Goal: Task Accomplishment & Management: Complete application form

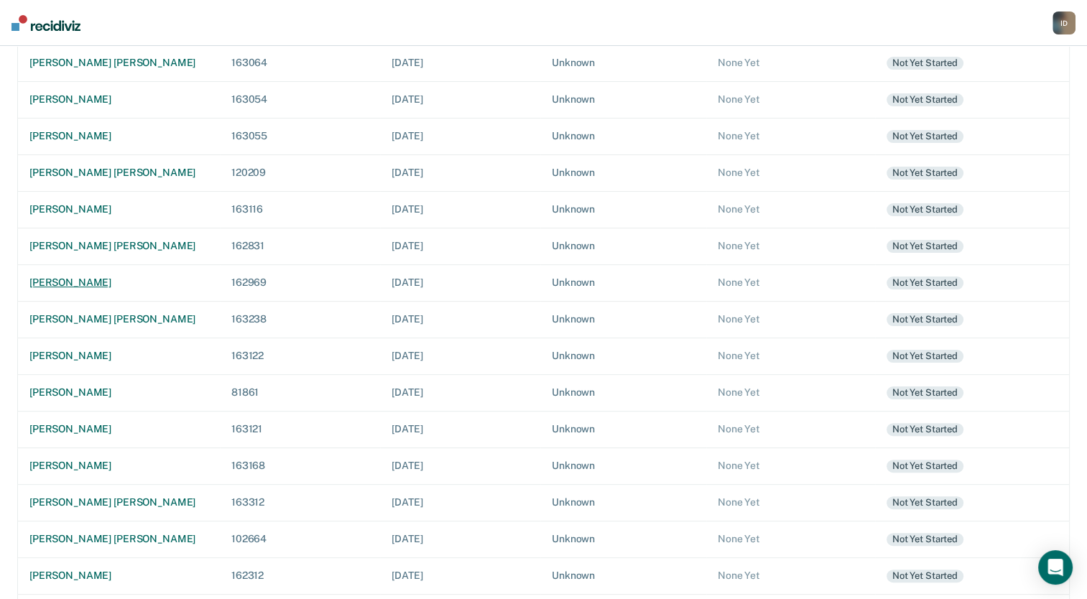
scroll to position [286, 0]
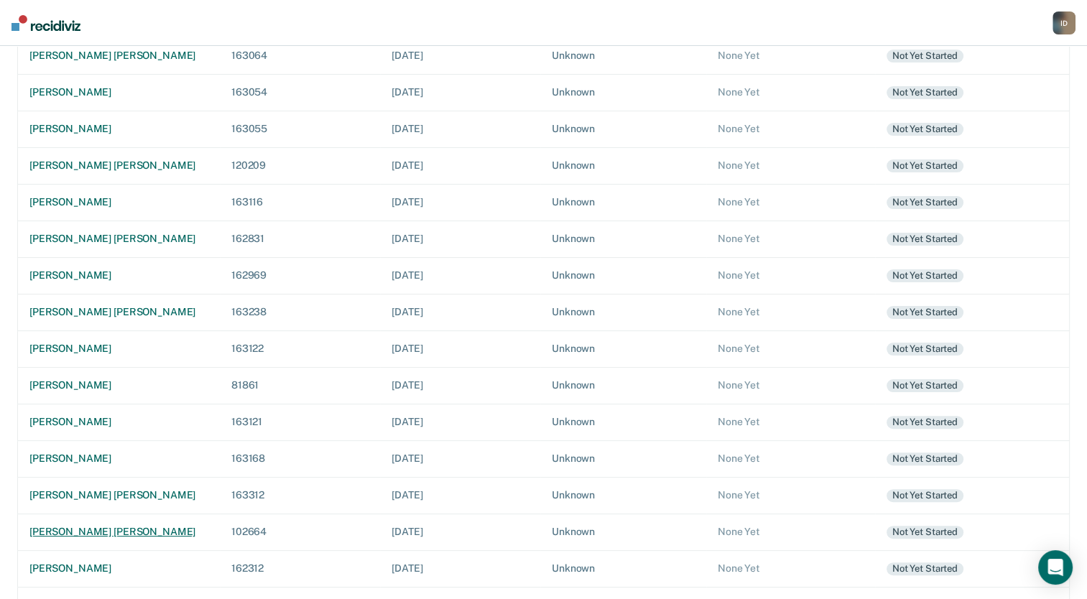
click at [75, 526] on div "[PERSON_NAME] [PERSON_NAME]" at bounding box center [118, 532] width 179 height 12
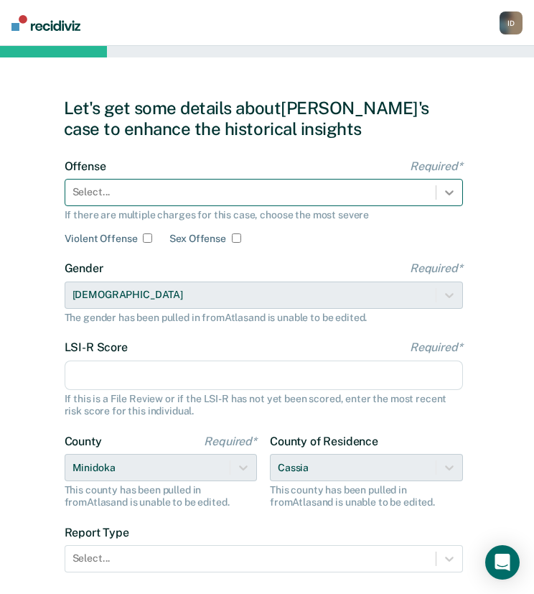
click at [443, 202] on div at bounding box center [450, 193] width 26 height 26
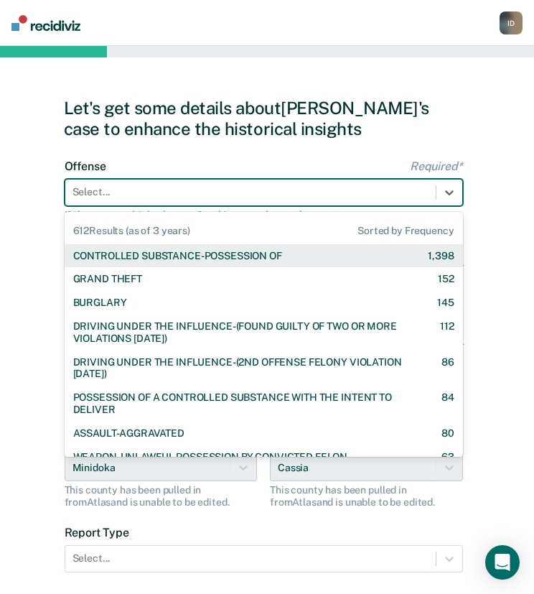
click at [317, 264] on div "CONTROLLED SUBSTANCE-POSSESSION OF 1,398" at bounding box center [264, 256] width 399 height 24
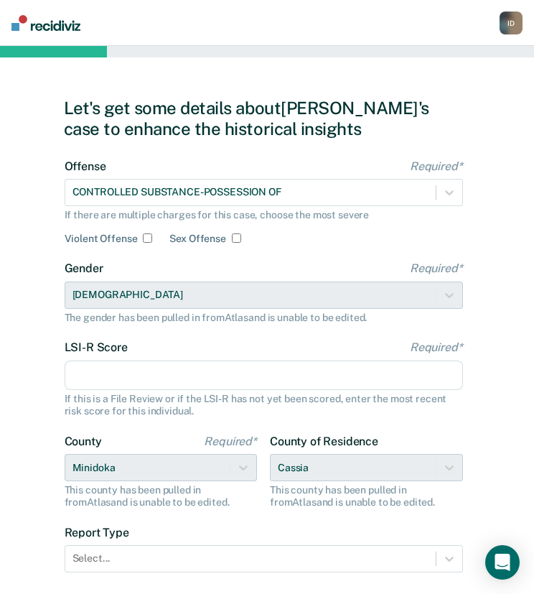
click at [168, 370] on input "LSI-R Score Required*" at bounding box center [264, 376] width 399 height 30
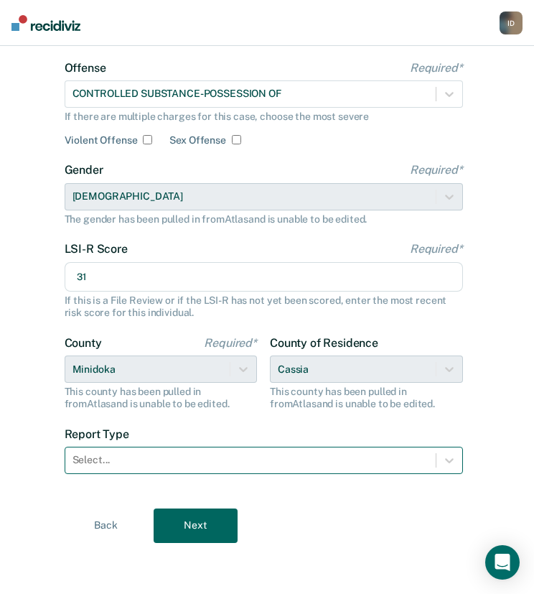
type input "31"
click at [226, 456] on div at bounding box center [251, 460] width 356 height 15
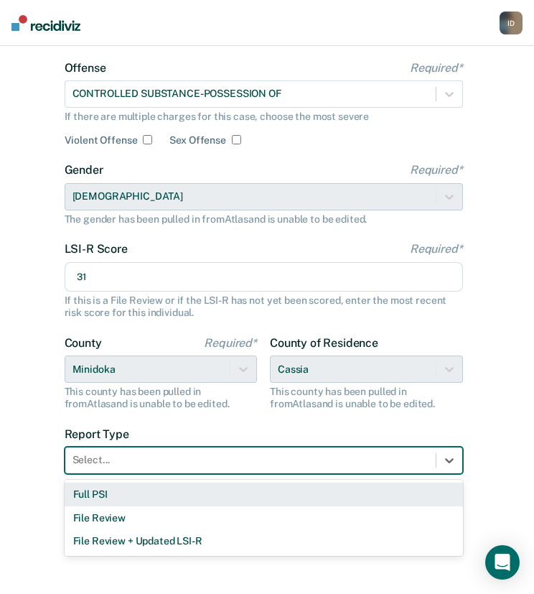
click at [178, 501] on div "Full PSI" at bounding box center [264, 495] width 399 height 24
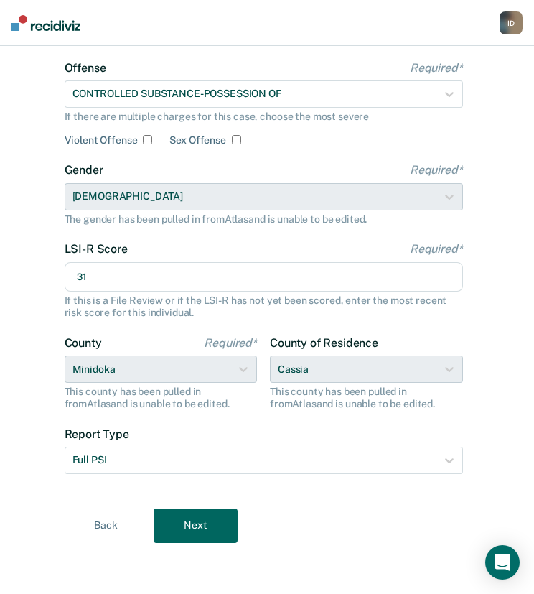
click at [221, 526] on button "Next" at bounding box center [196, 526] width 84 height 34
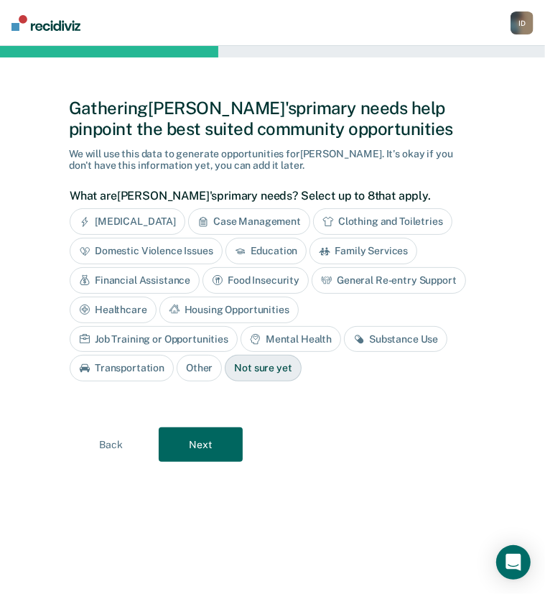
click at [344, 335] on div "Substance Use" at bounding box center [395, 339] width 103 height 27
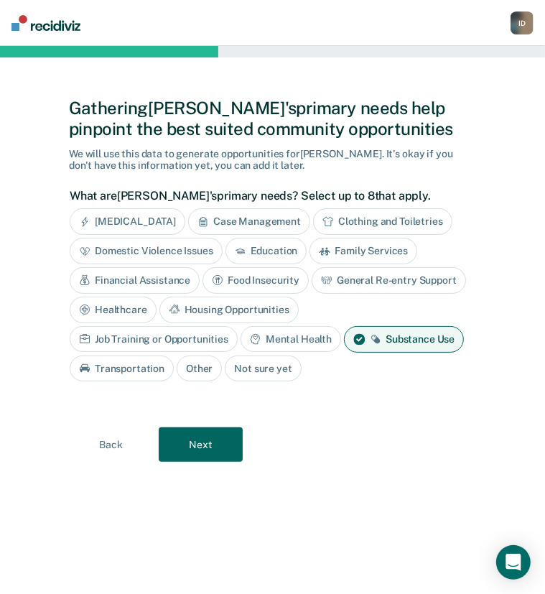
click at [253, 304] on div "Housing Opportunities" at bounding box center [228, 310] width 139 height 27
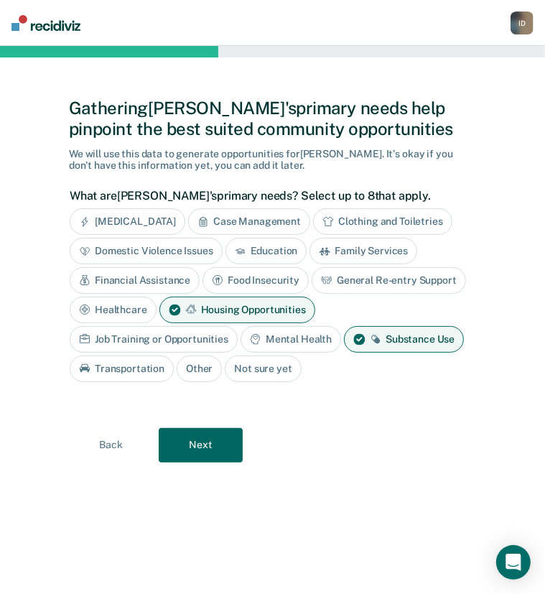
click at [180, 343] on div "Job Training or Opportunities" at bounding box center [154, 339] width 168 height 27
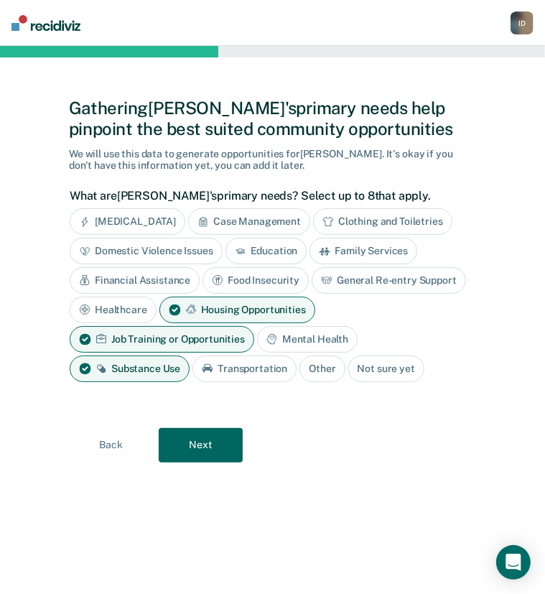
click at [193, 454] on button "Next" at bounding box center [201, 445] width 84 height 34
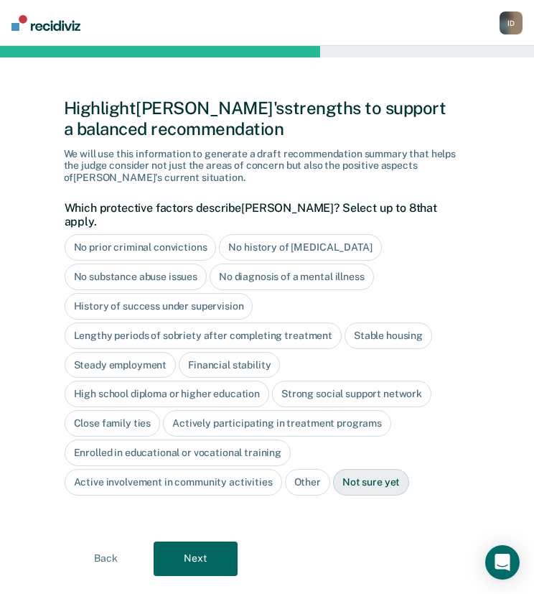
click at [273, 238] on div "No history of [MEDICAL_DATA]" at bounding box center [300, 247] width 162 height 27
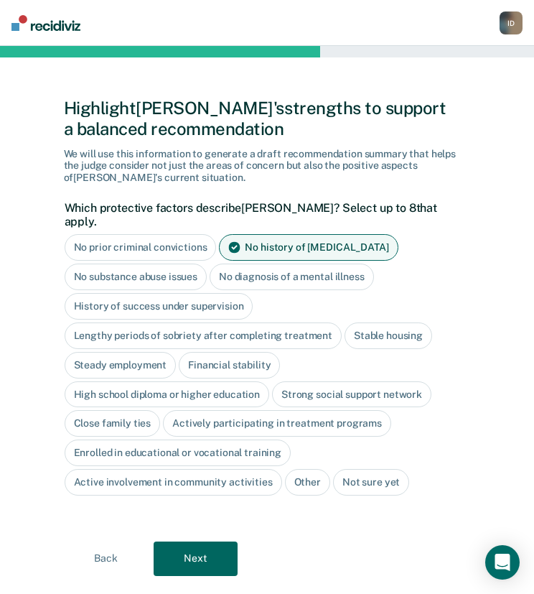
click at [198, 294] on div "History of success under supervision" at bounding box center [159, 306] width 189 height 27
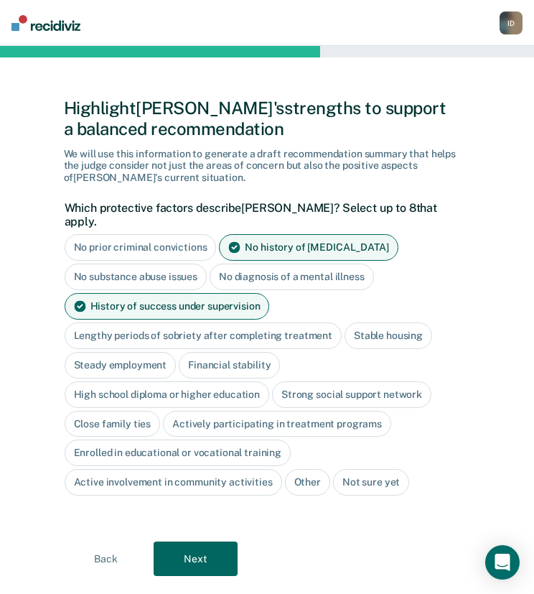
click at [190, 542] on button "Next" at bounding box center [196, 559] width 84 height 34
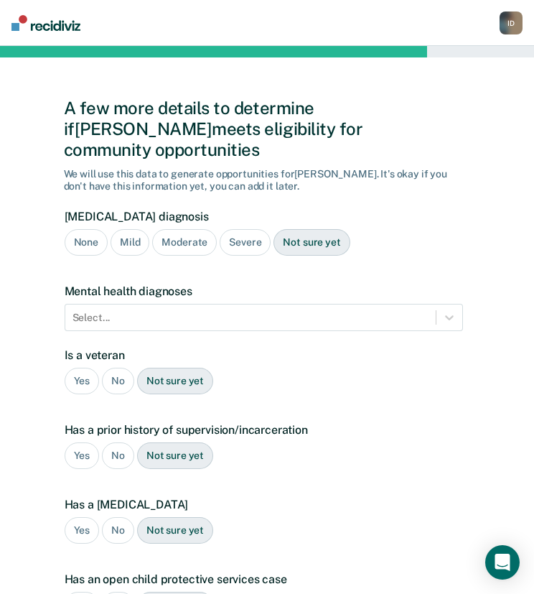
click at [239, 229] on div "Severe" at bounding box center [245, 242] width 51 height 27
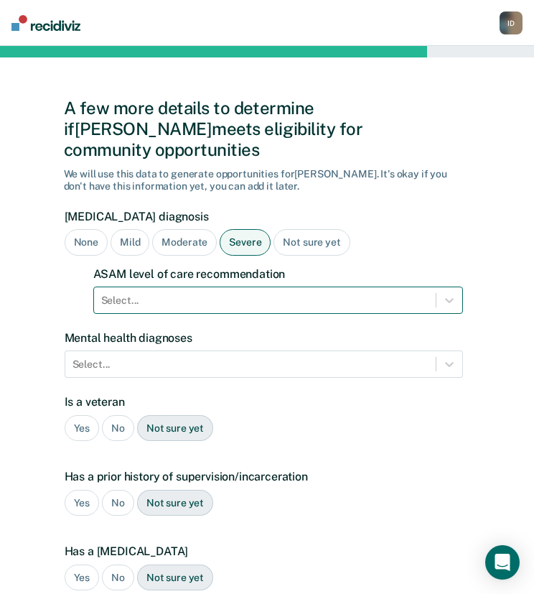
click at [267, 293] on div at bounding box center [265, 300] width 328 height 15
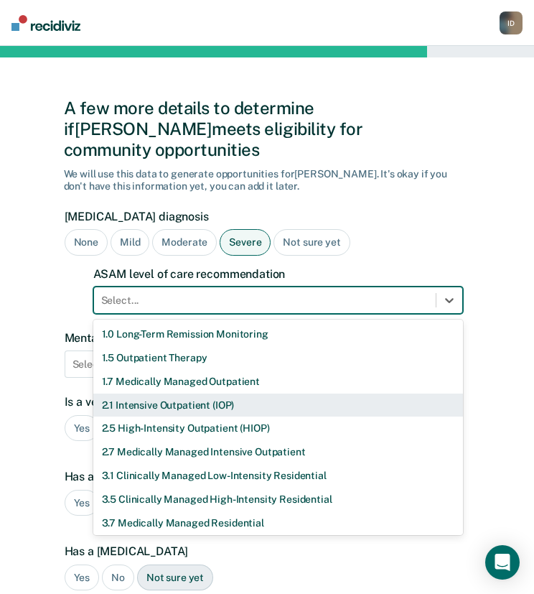
click at [232, 394] on div "2.1 Intensive Outpatient (IOP)" at bounding box center [278, 406] width 370 height 24
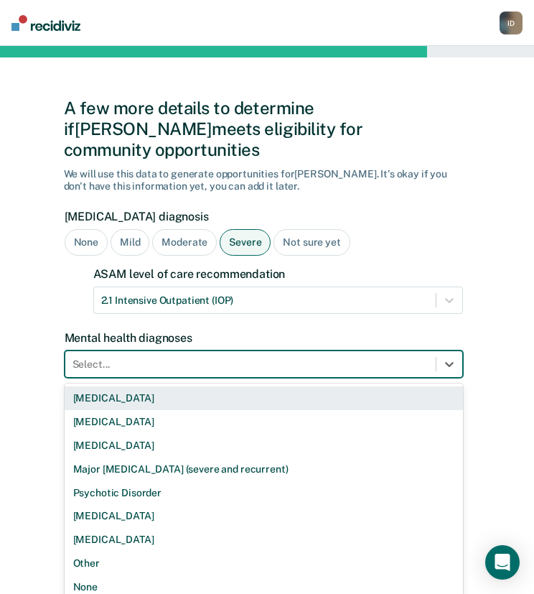
click at [221, 357] on div at bounding box center [251, 364] width 356 height 15
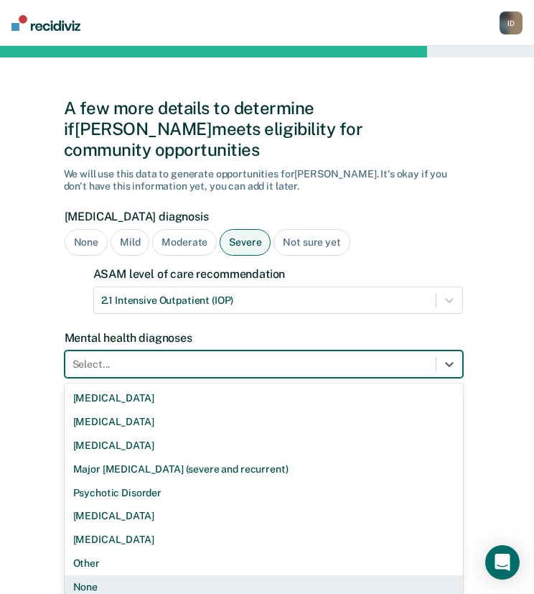
click at [141, 575] on div "None" at bounding box center [264, 587] width 399 height 24
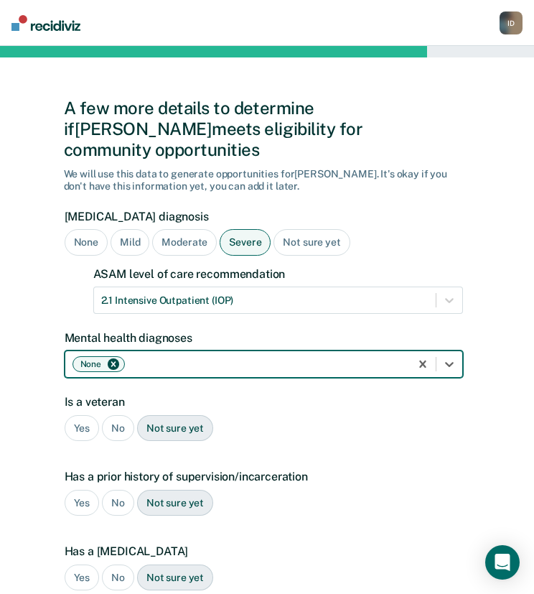
click at [119, 415] on div "No" at bounding box center [118, 428] width 32 height 27
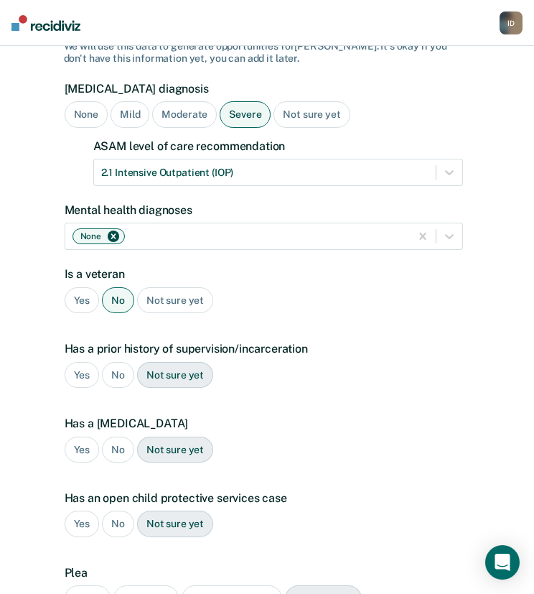
scroll to position [129, 0]
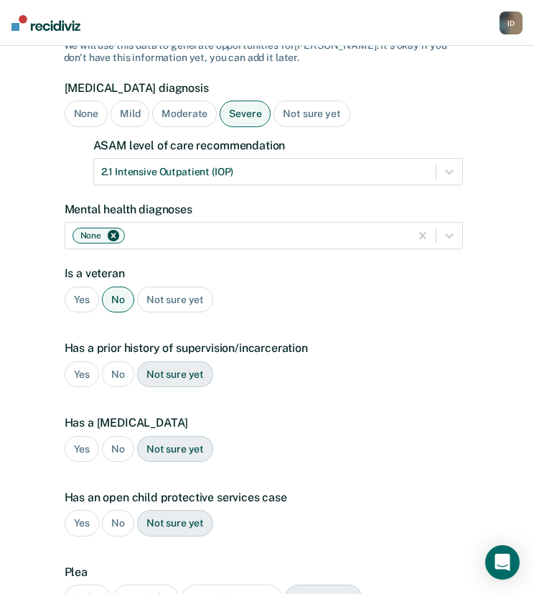
click at [80, 361] on div "Yes" at bounding box center [82, 374] width 35 height 27
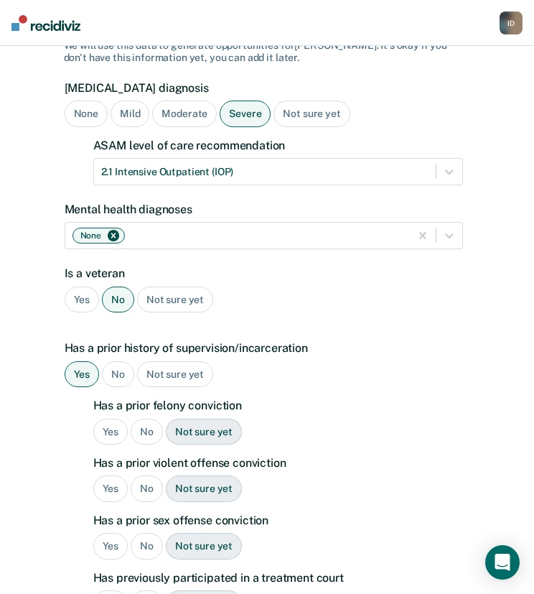
click at [115, 419] on div "Yes" at bounding box center [110, 432] width 35 height 27
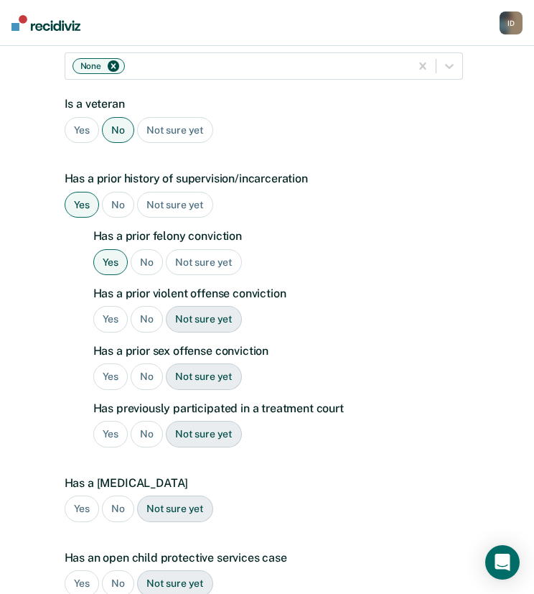
scroll to position [299, 0]
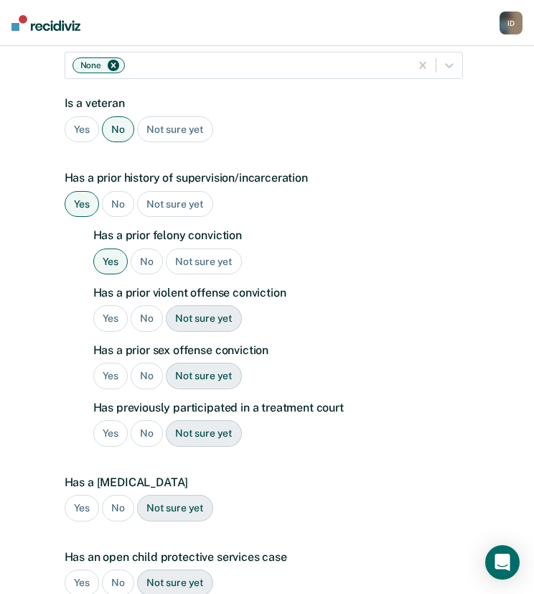
click at [144, 249] on div "No" at bounding box center [147, 262] width 32 height 27
click at [144, 305] on div "No" at bounding box center [147, 318] width 32 height 27
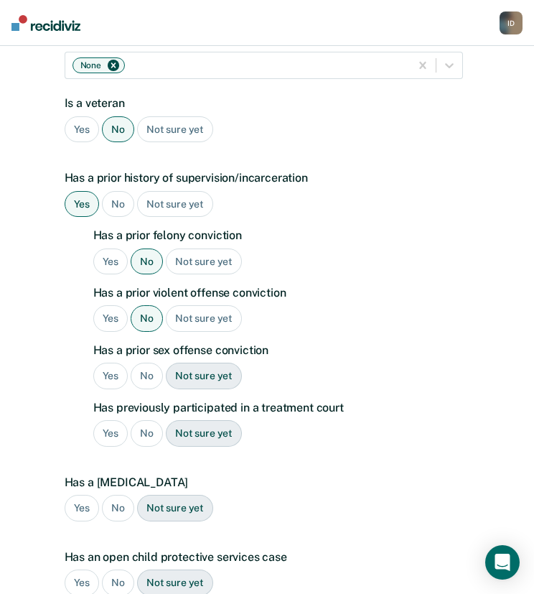
click at [144, 363] on div "No" at bounding box center [147, 376] width 32 height 27
click at [144, 420] on div "No" at bounding box center [147, 433] width 32 height 27
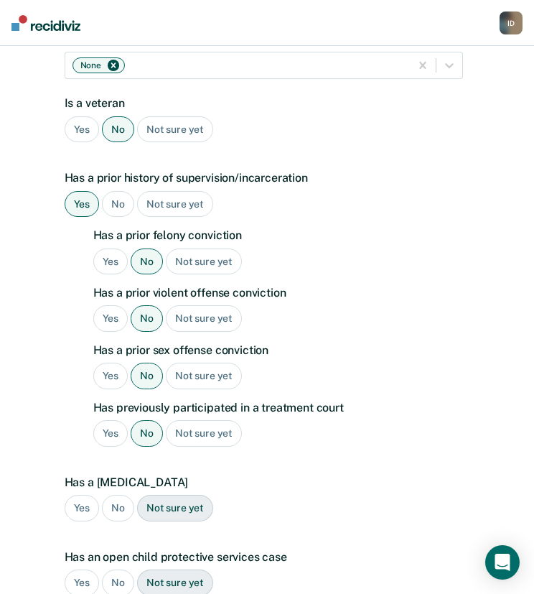
scroll to position [448, 0]
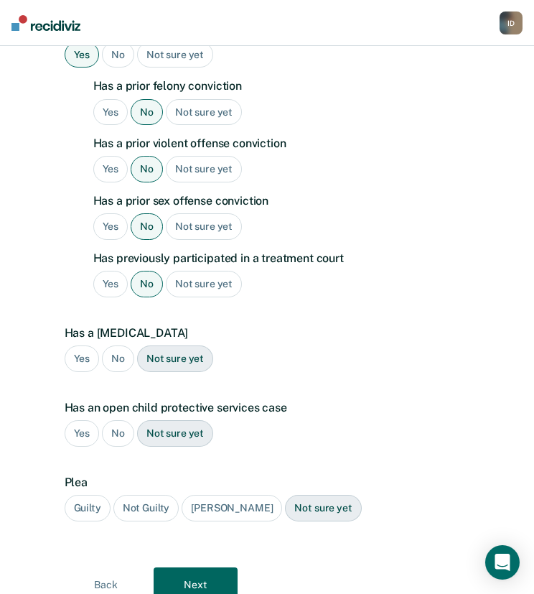
click at [108, 345] on div "No" at bounding box center [118, 358] width 32 height 27
click at [106, 420] on div "No" at bounding box center [118, 433] width 32 height 27
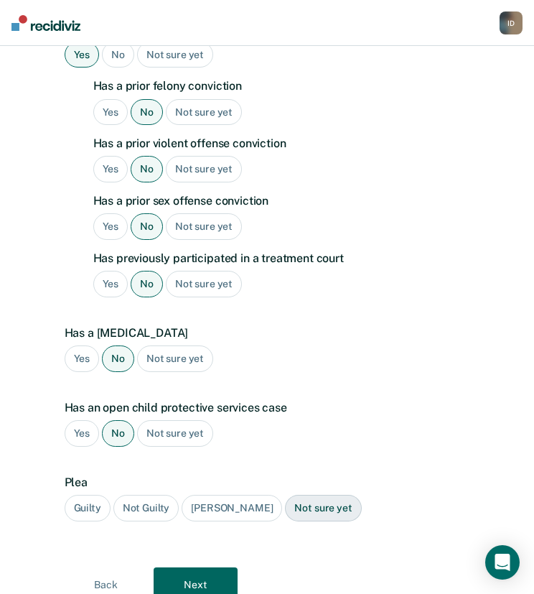
click at [70, 495] on div "Guilty" at bounding box center [88, 508] width 46 height 27
click at [208, 577] on button "Next" at bounding box center [196, 584] width 84 height 34
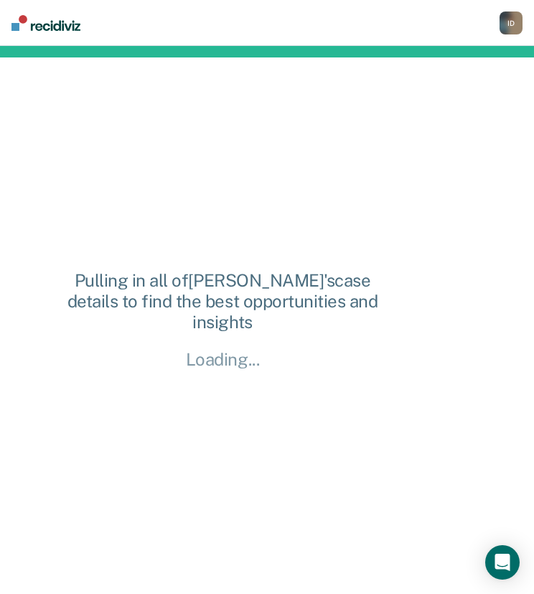
scroll to position [0, 0]
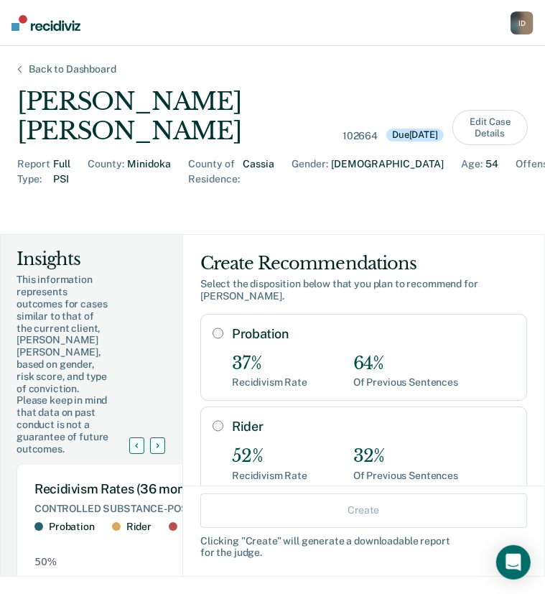
click at [213, 328] on input "Probation" at bounding box center [218, 333] width 11 height 11
radio input "true"
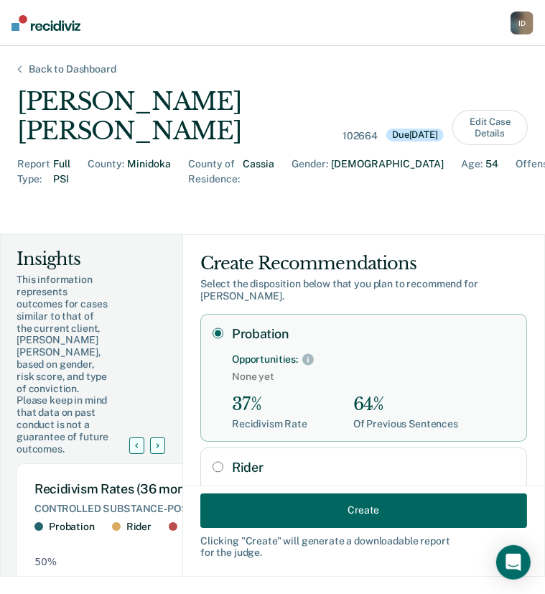
click at [330, 516] on button "Create" at bounding box center [363, 510] width 327 height 34
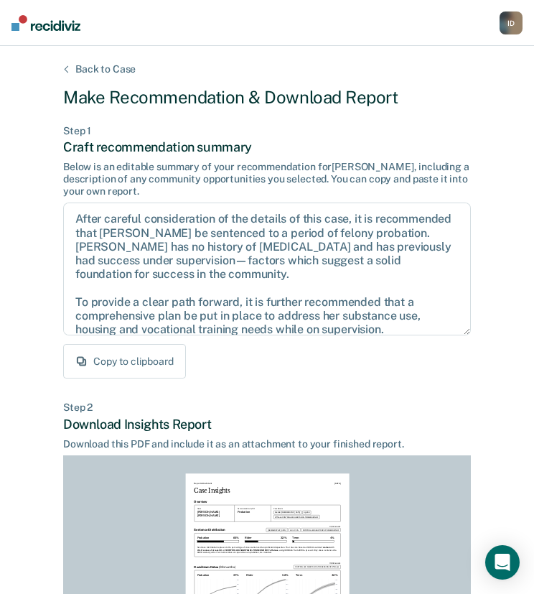
scroll to position [224, 0]
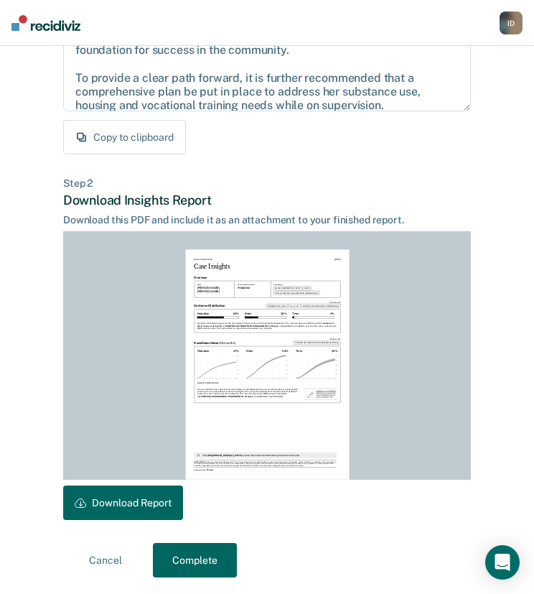
click at [105, 503] on button "Download Report" at bounding box center [123, 503] width 120 height 34
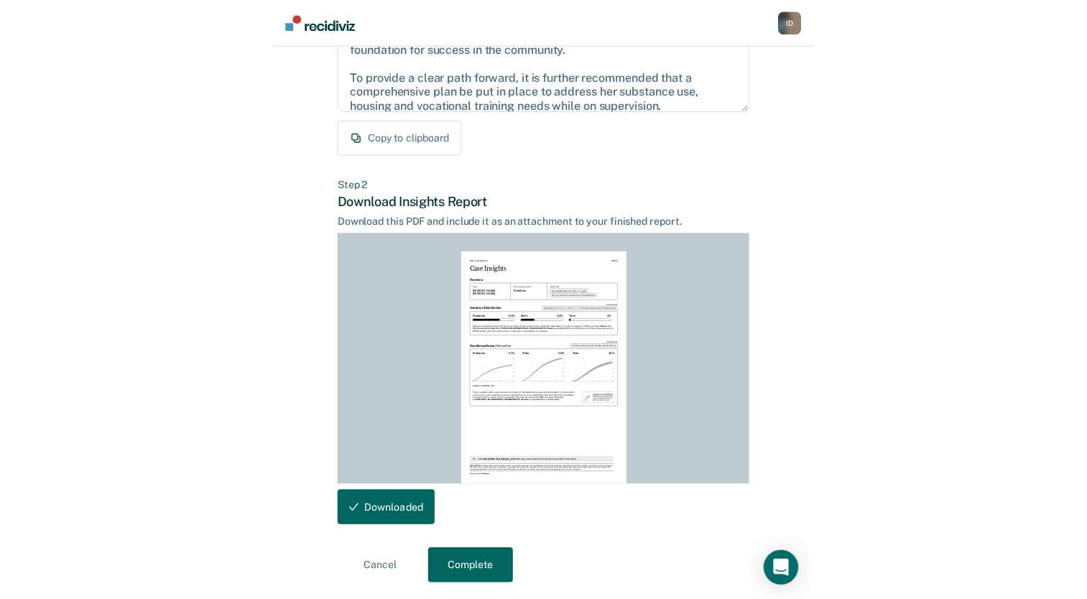
scroll to position [0, 0]
